Goal: Find specific page/section: Find specific page/section

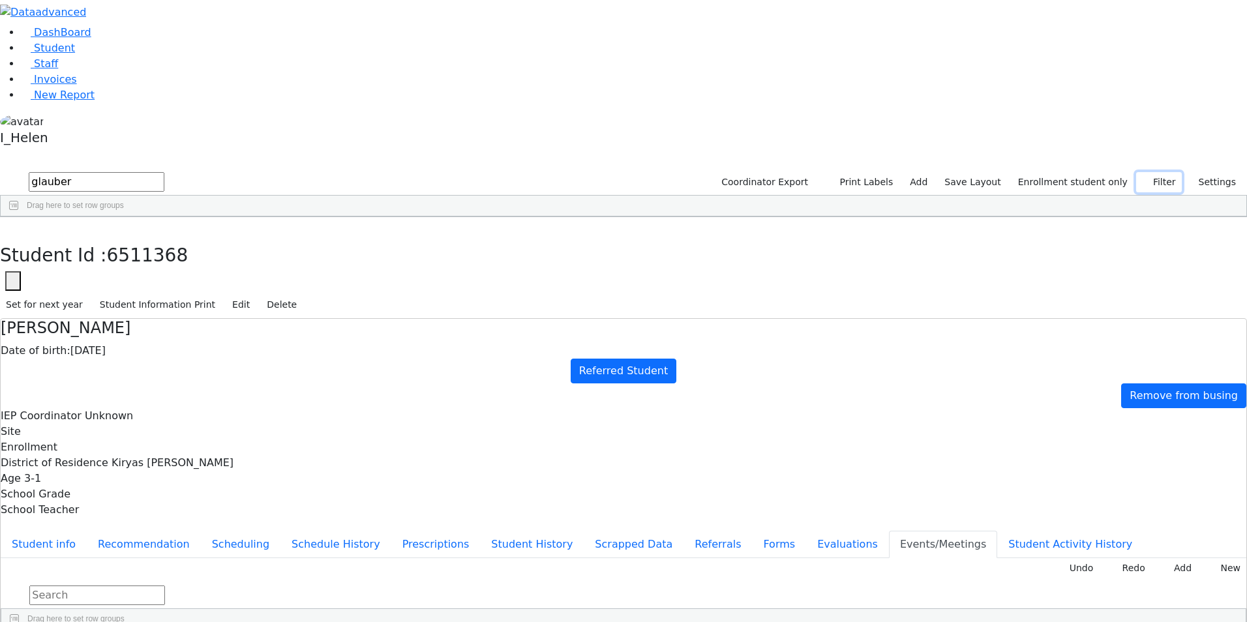
click at [1158, 172] on button "Filter" at bounding box center [1159, 182] width 46 height 20
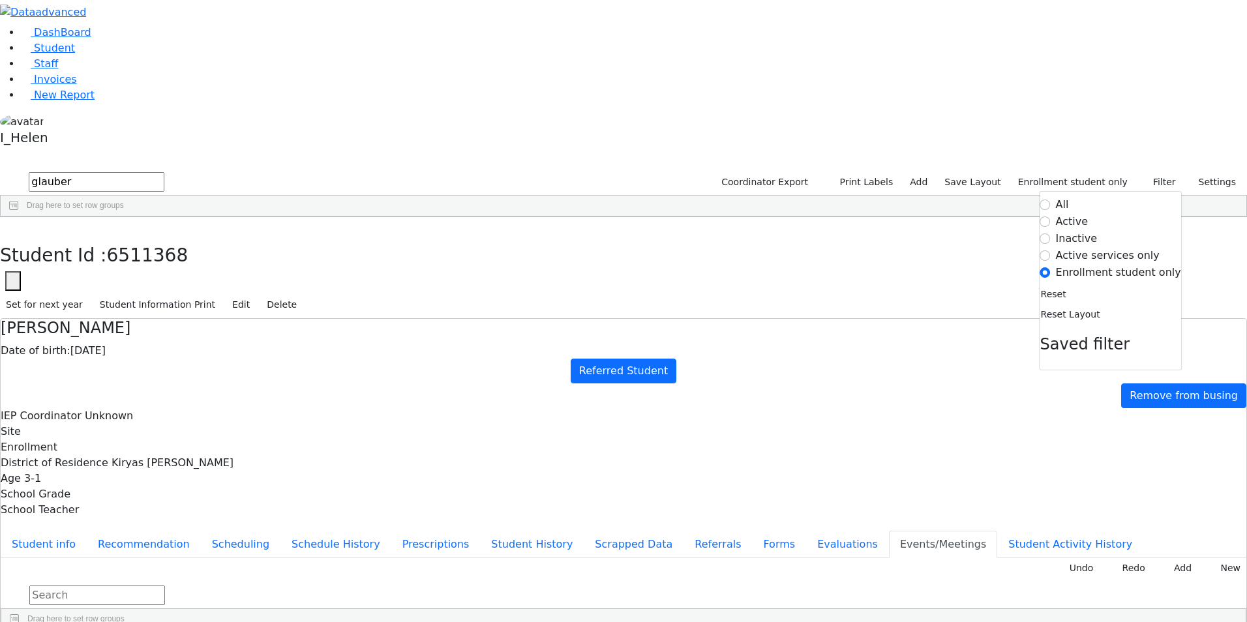
click at [1088, 265] on label "Enrollment student only" at bounding box center [1118, 273] width 125 height 16
click at [1050, 267] on input "Enrollment student only" at bounding box center [1045, 272] width 10 height 10
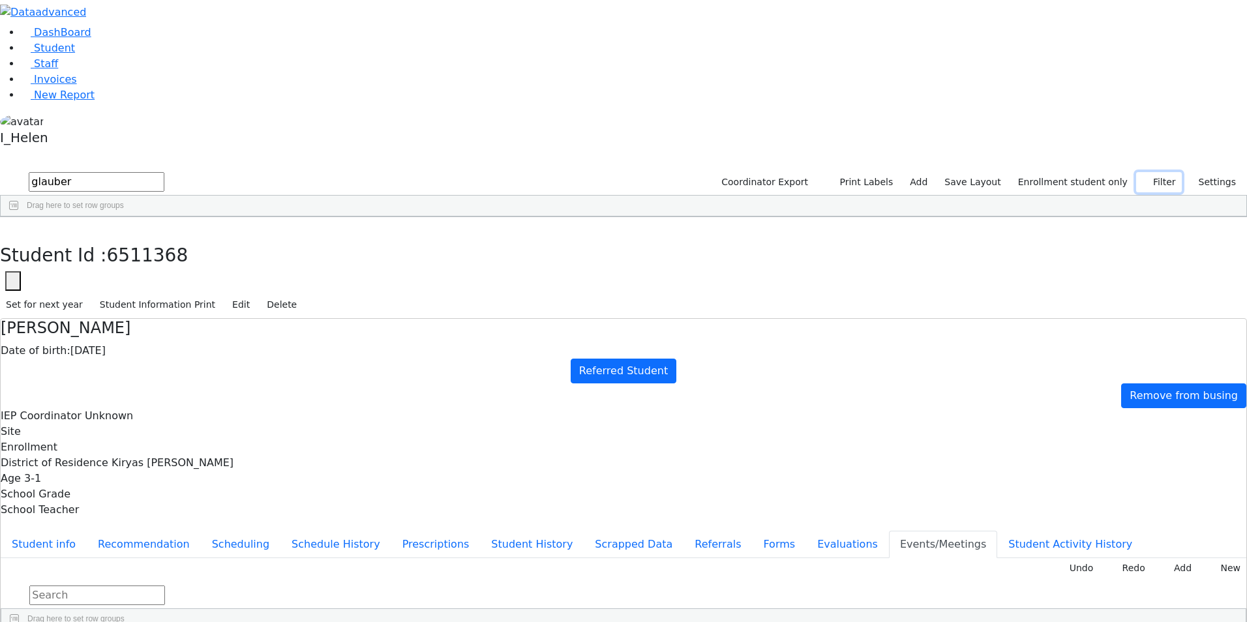
click at [1149, 172] on button "Filter" at bounding box center [1159, 182] width 46 height 20
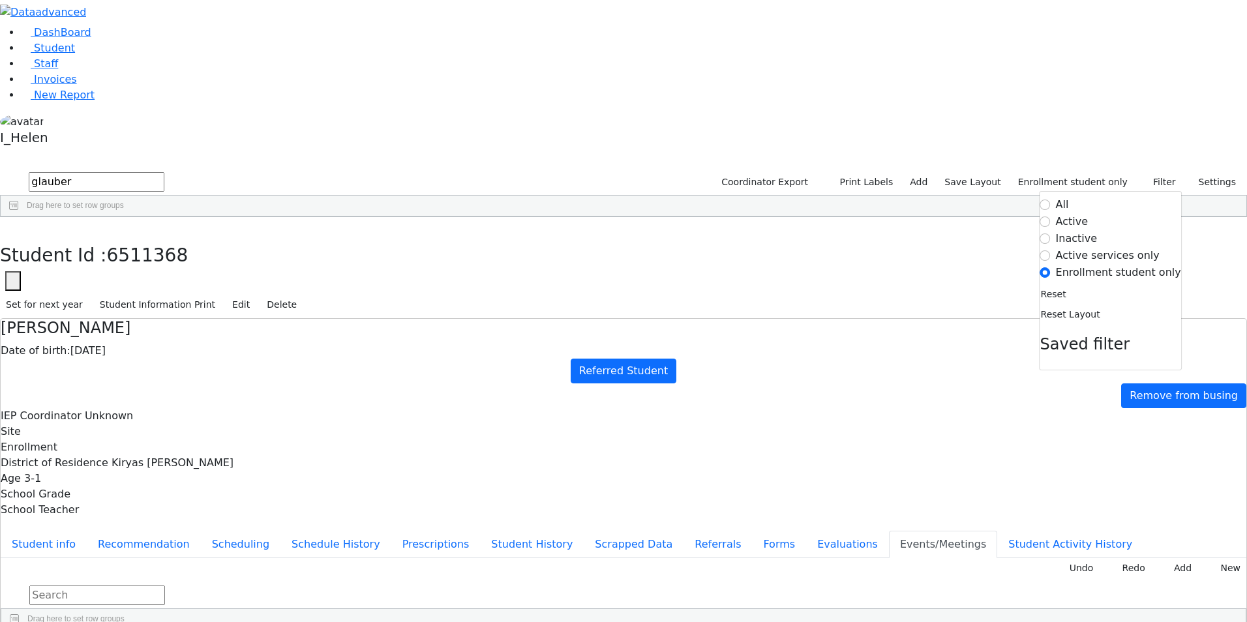
click at [1115, 197] on form "All Active Inactive Active services only Enrollment student only" at bounding box center [1110, 238] width 141 height 83
click at [164, 172] on input "glauber" at bounding box center [97, 182] width 136 height 20
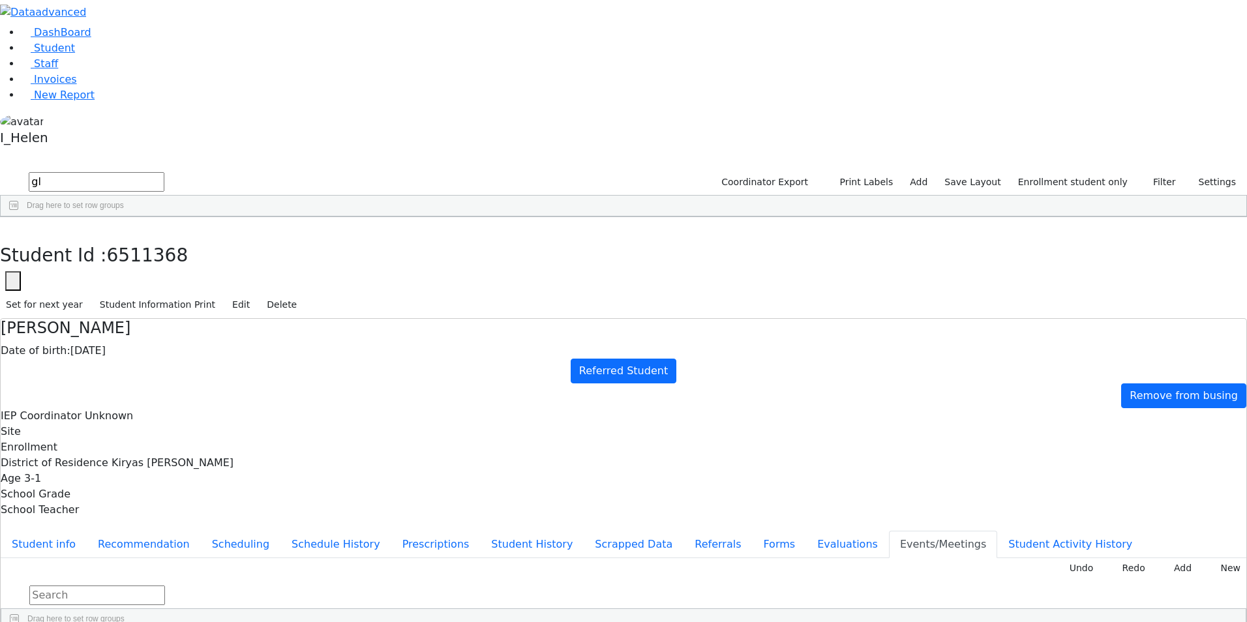
type input "g"
click at [229, 329] on div "Hershy" at bounding box center [191, 338] width 76 height 18
click at [806, 531] on button "Evaluations" at bounding box center [847, 544] width 83 height 27
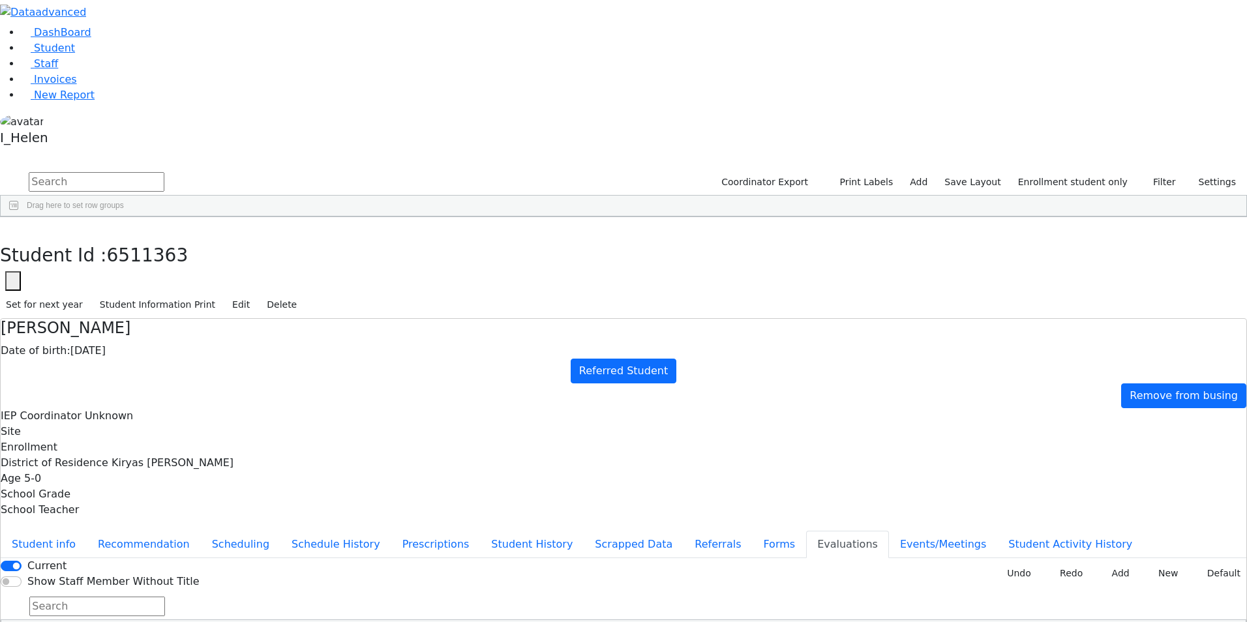
click at [244, 29] on div "DashBoard Student Staff Invoices New Report 42" at bounding box center [623, 321] width 1247 height 642
click at [889, 531] on button "Events/Meetings" at bounding box center [943, 544] width 108 height 27
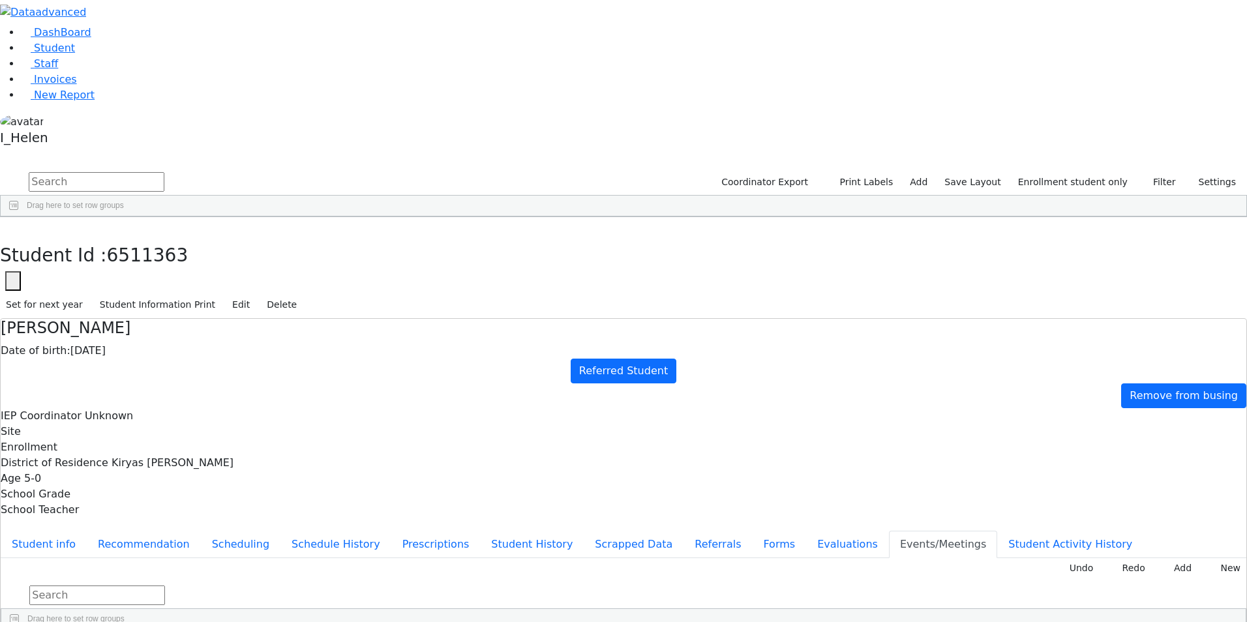
click at [245, 29] on div "DashBoard Student Staff Invoices New Report 42" at bounding box center [623, 315] width 1247 height 631
click at [13, 227] on icon "button" at bounding box center [9, 231] width 7 height 8
click at [806, 531] on button "Evaluations" at bounding box center [847, 544] width 83 height 27
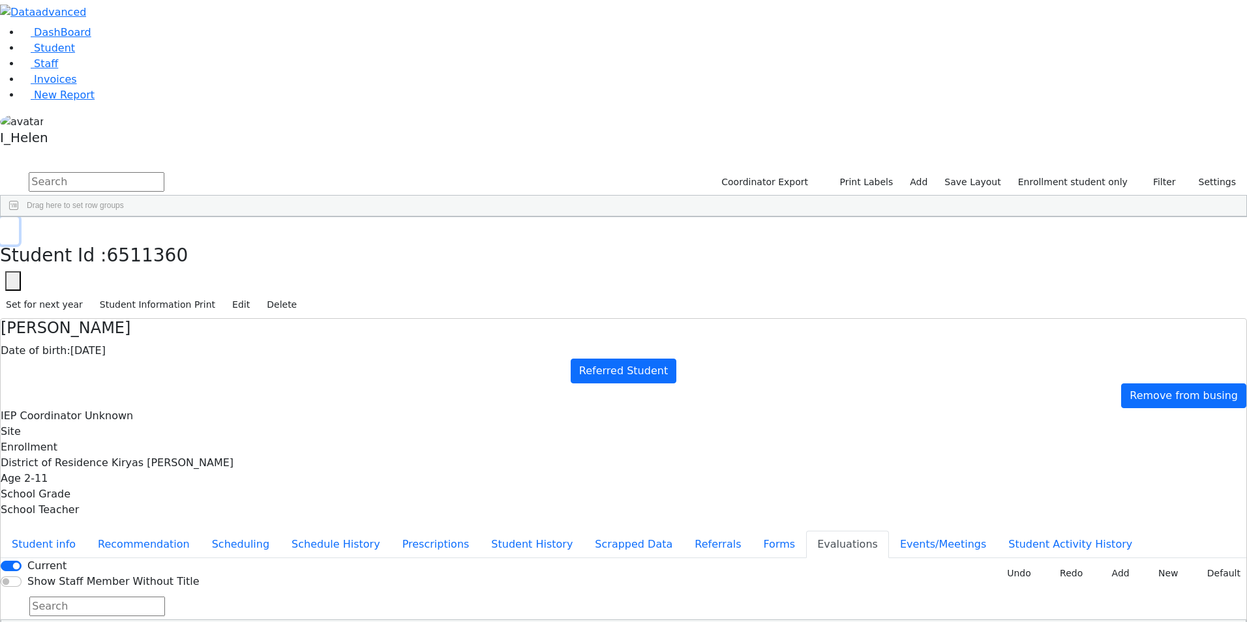
click at [13, 227] on icon "button" at bounding box center [9, 231] width 7 height 8
